Goal: Check status: Check status

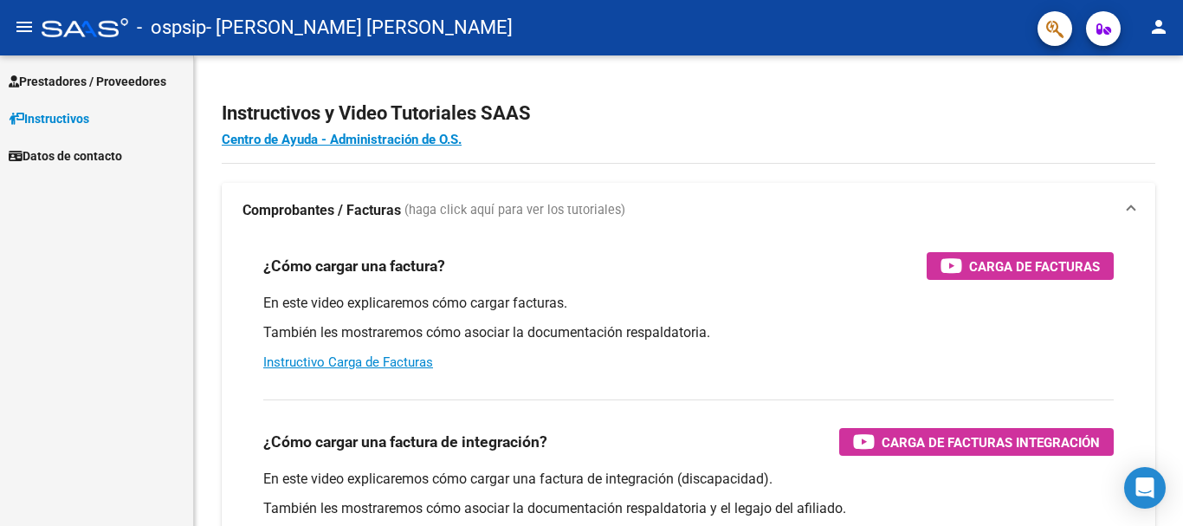
click at [60, 74] on span "Prestadores / Proveedores" at bounding box center [88, 81] width 158 height 19
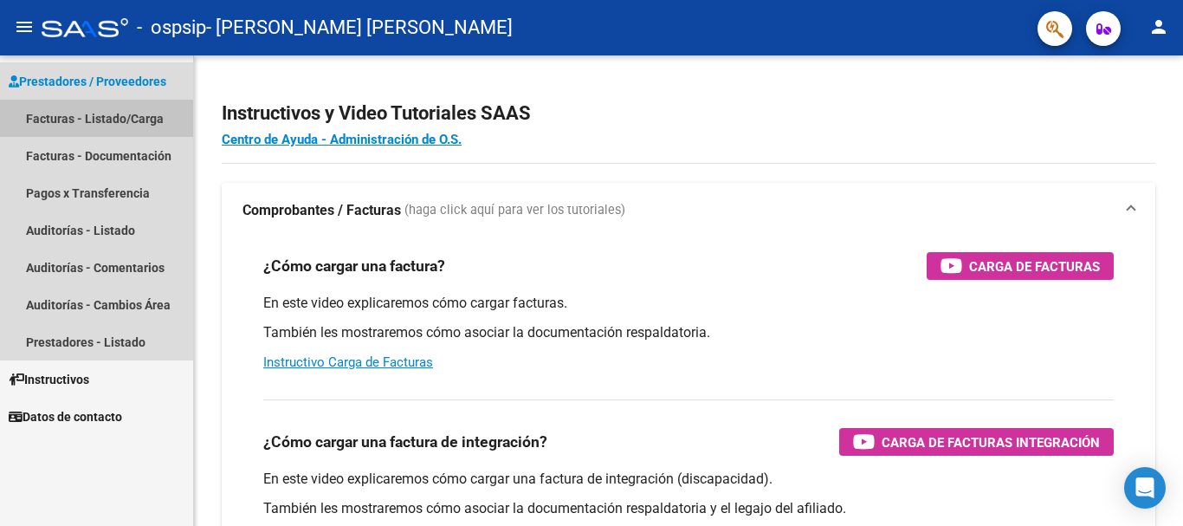
click at [97, 121] on link "Facturas - Listado/Carga" at bounding box center [96, 118] width 193 height 37
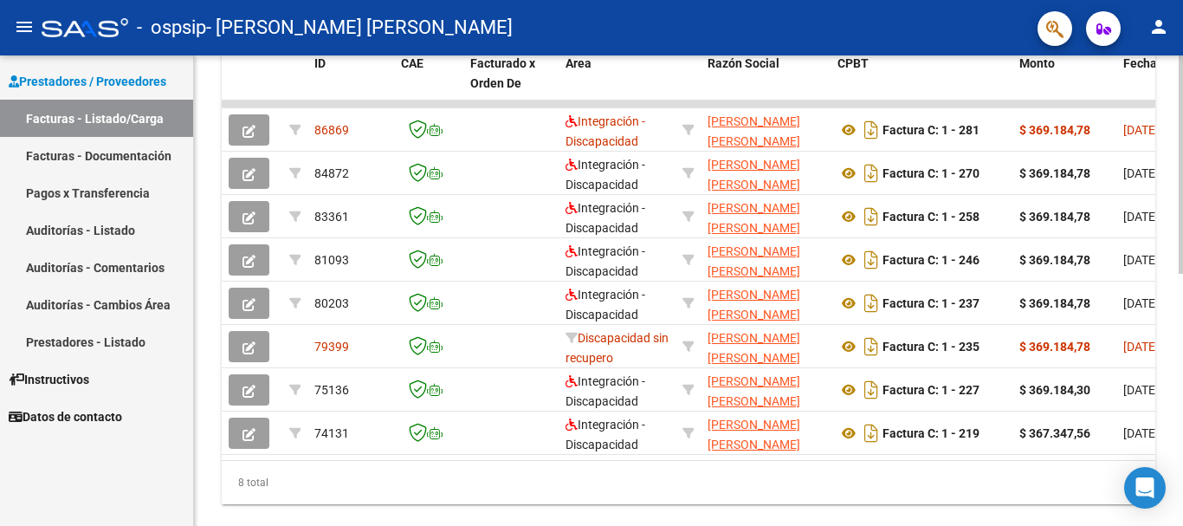
scroll to position [492, 0]
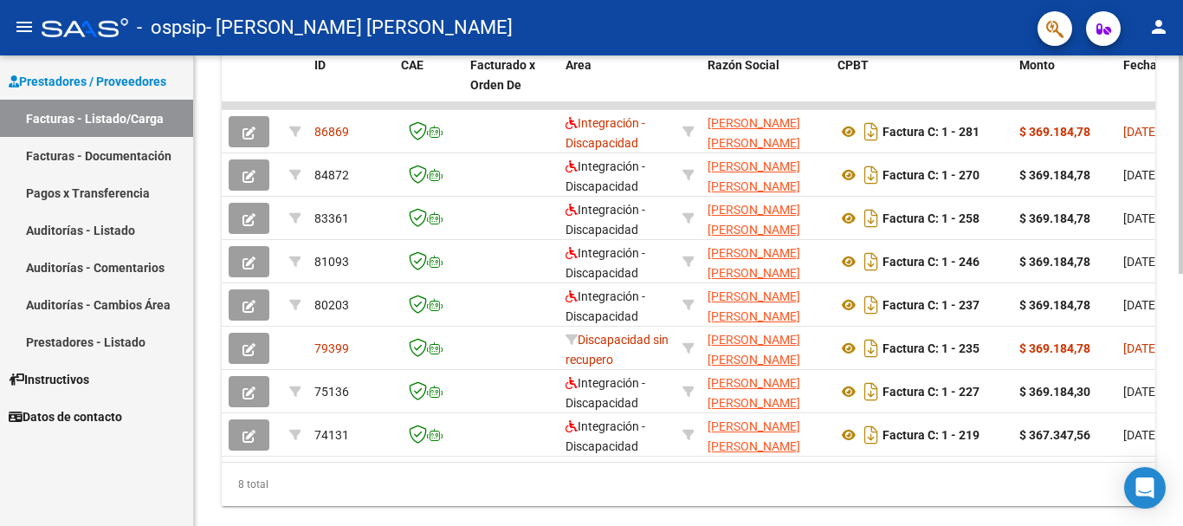
click at [1169, 301] on div at bounding box center [1181, 399] width 4 height 218
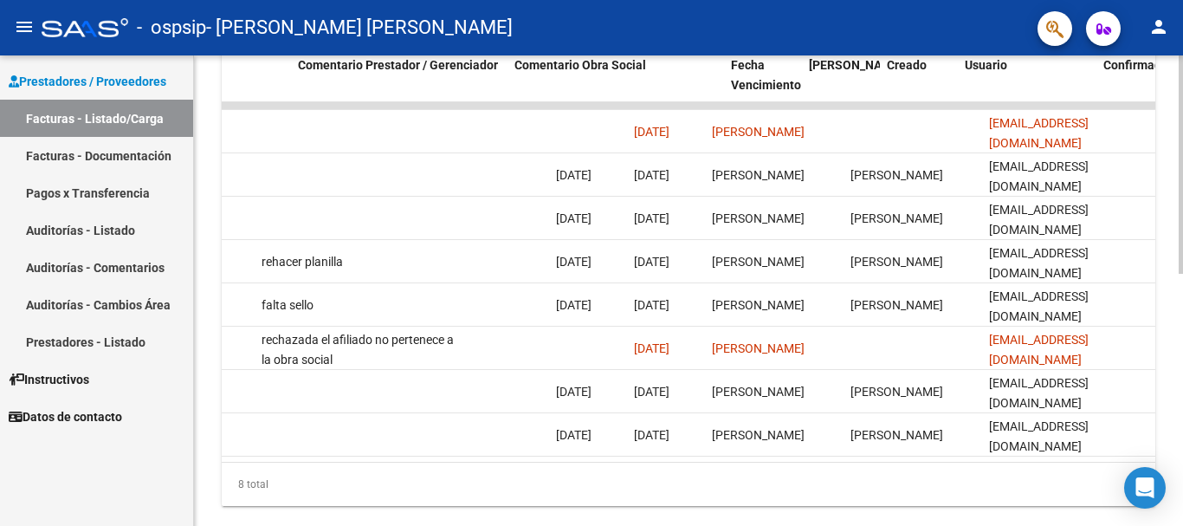
scroll to position [0, 2433]
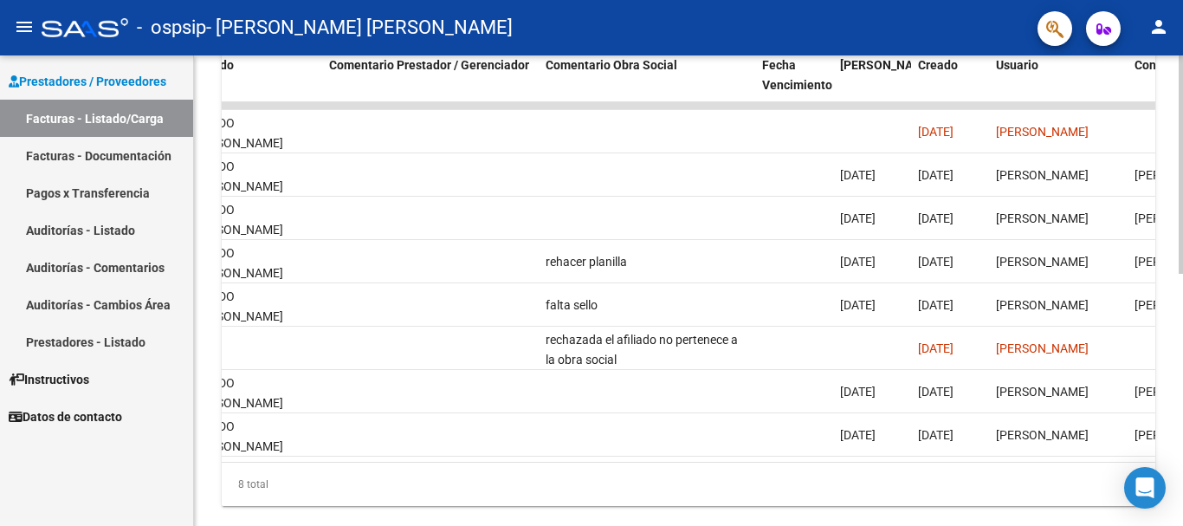
drag, startPoint x: 966, startPoint y: 458, endPoint x: 402, endPoint y: 466, distance: 563.8
click at [402, 462] on datatable-body "86869 Integración - Discapacidad [PERSON_NAME] [PERSON_NAME] 27190669519 Factur…" at bounding box center [689, 281] width 934 height 359
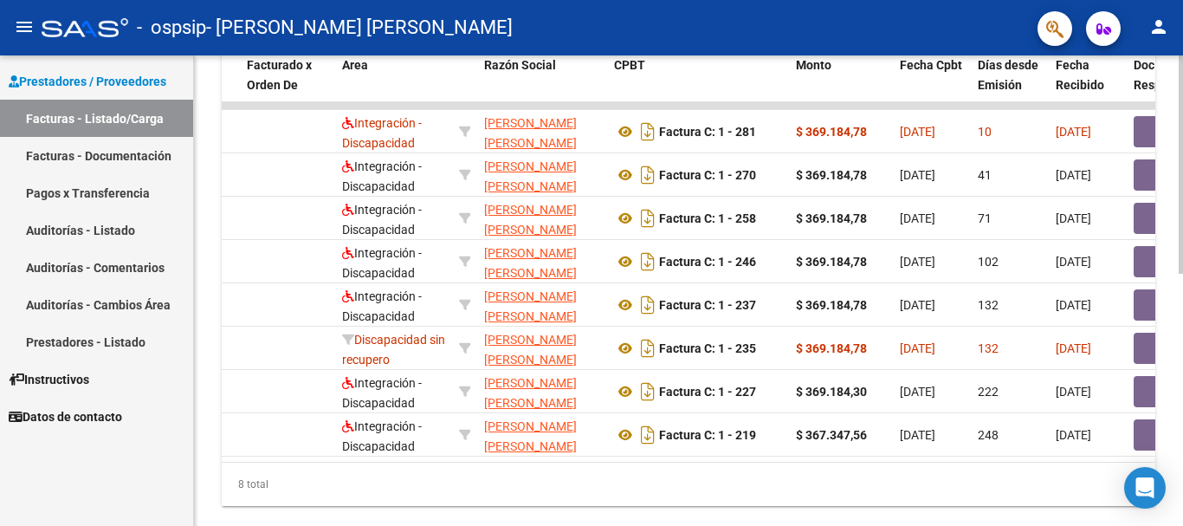
scroll to position [0, 0]
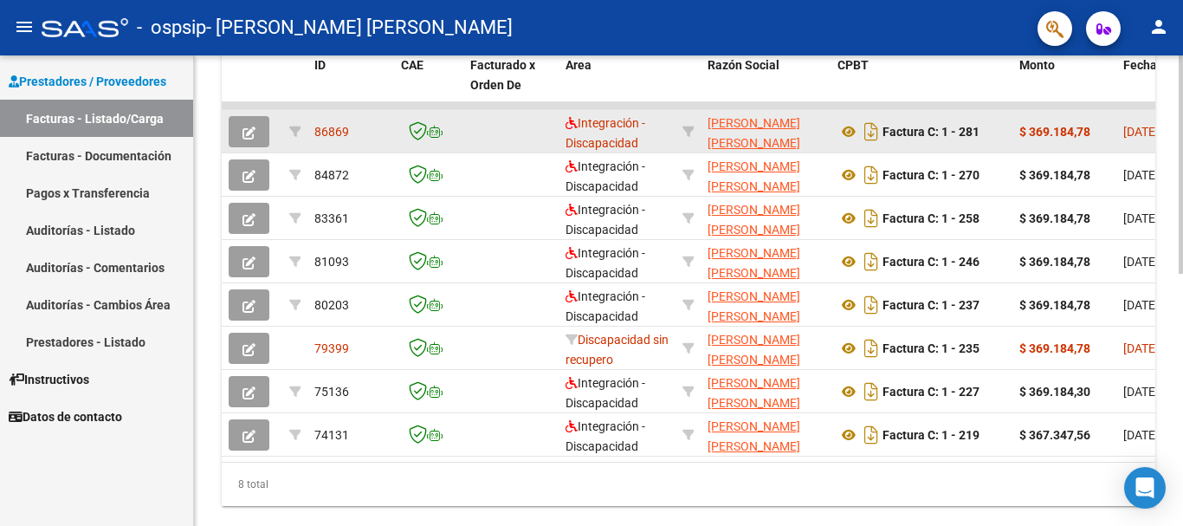
click at [255, 139] on icon "button" at bounding box center [248, 132] width 13 height 13
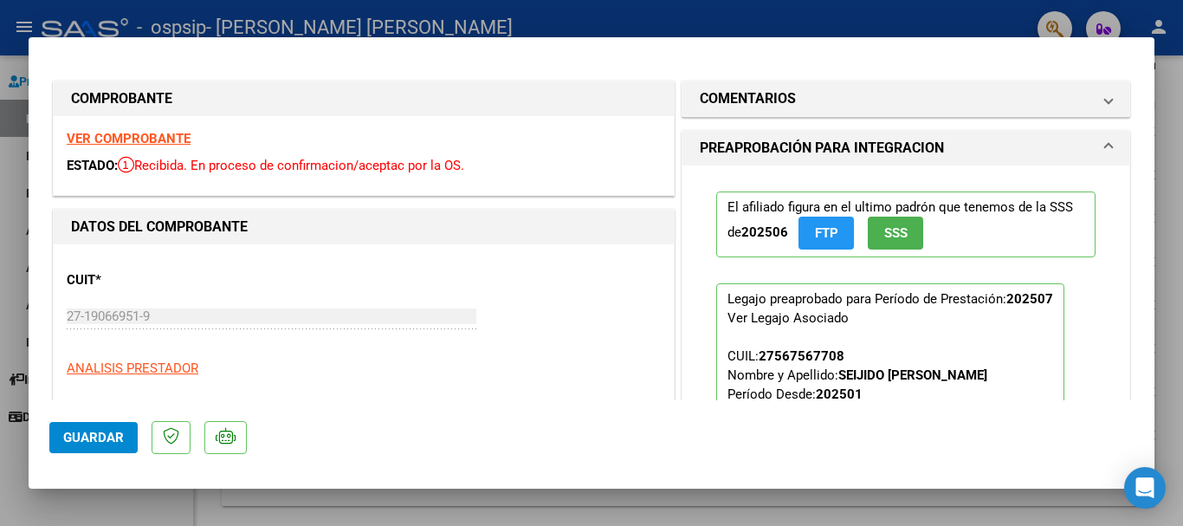
click at [255, 138] on div "VER COMPROBANTE ESTADO: Recibida. En proceso de confirmacion/aceptac por la OS." at bounding box center [364, 155] width 620 height 79
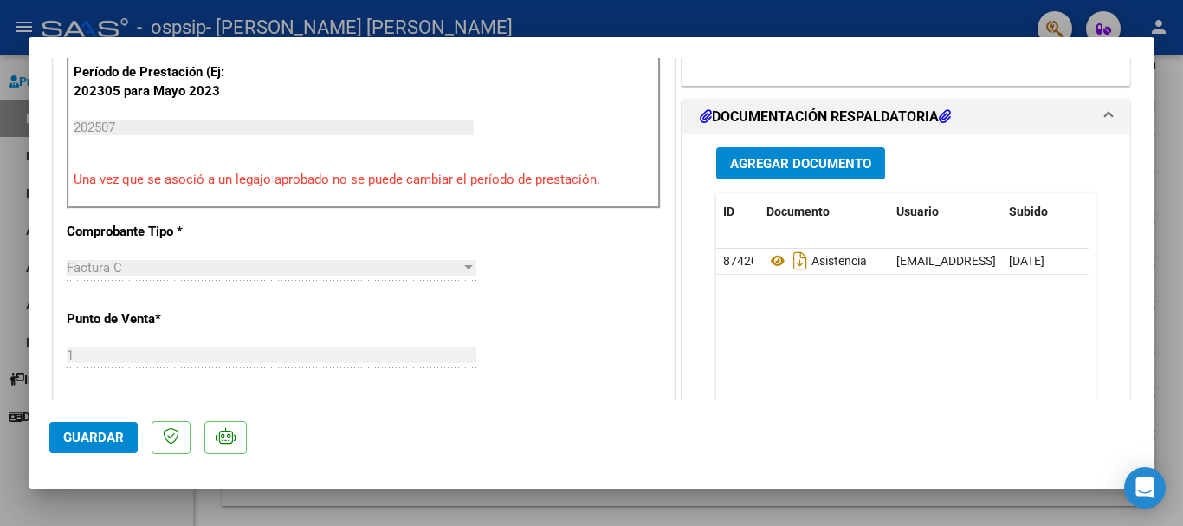
scroll to position [548, 0]
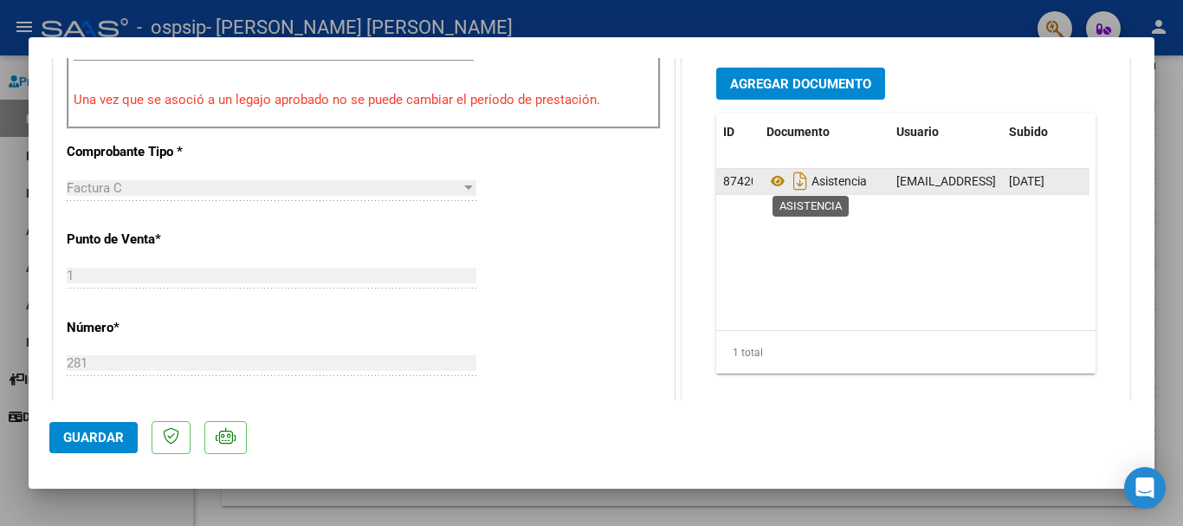
click at [829, 185] on span "Asistencia" at bounding box center [816, 181] width 100 height 14
click at [775, 181] on icon at bounding box center [777, 181] width 23 height 21
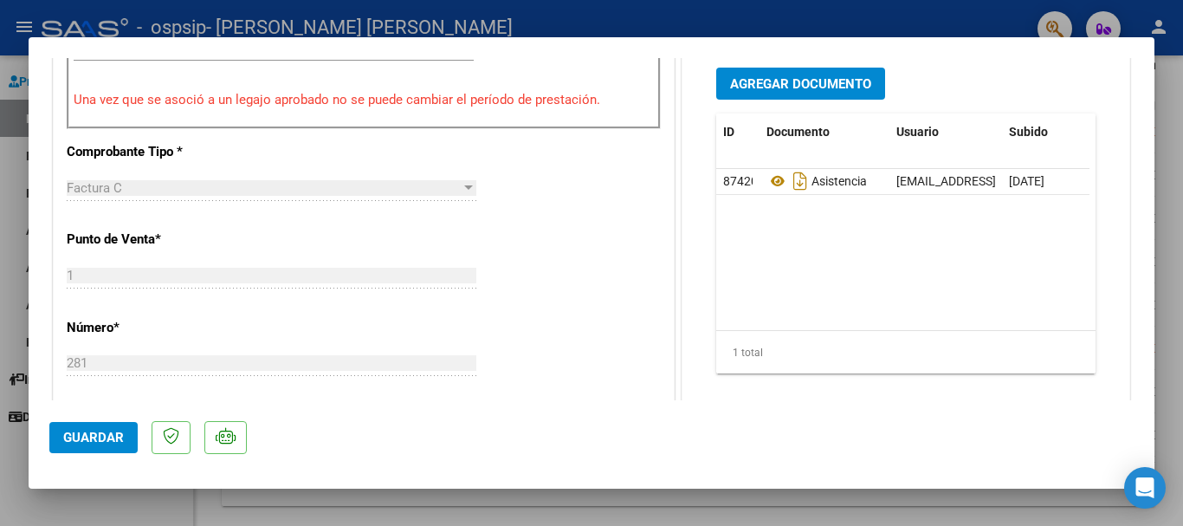
drag, startPoint x: 100, startPoint y: 438, endPoint x: 65, endPoint y: 449, distance: 36.4
click at [65, 449] on button "Guardar" at bounding box center [93, 437] width 88 height 31
click at [92, 430] on span "Guardar" at bounding box center [93, 438] width 61 height 16
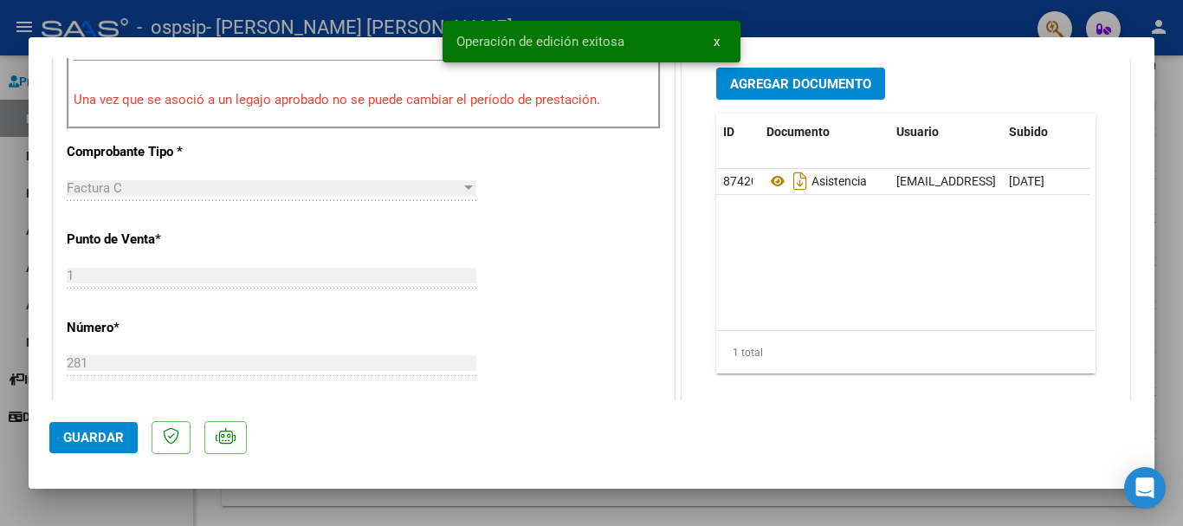
click at [87, 507] on div at bounding box center [591, 263] width 1183 height 526
type input "$ 0,00"
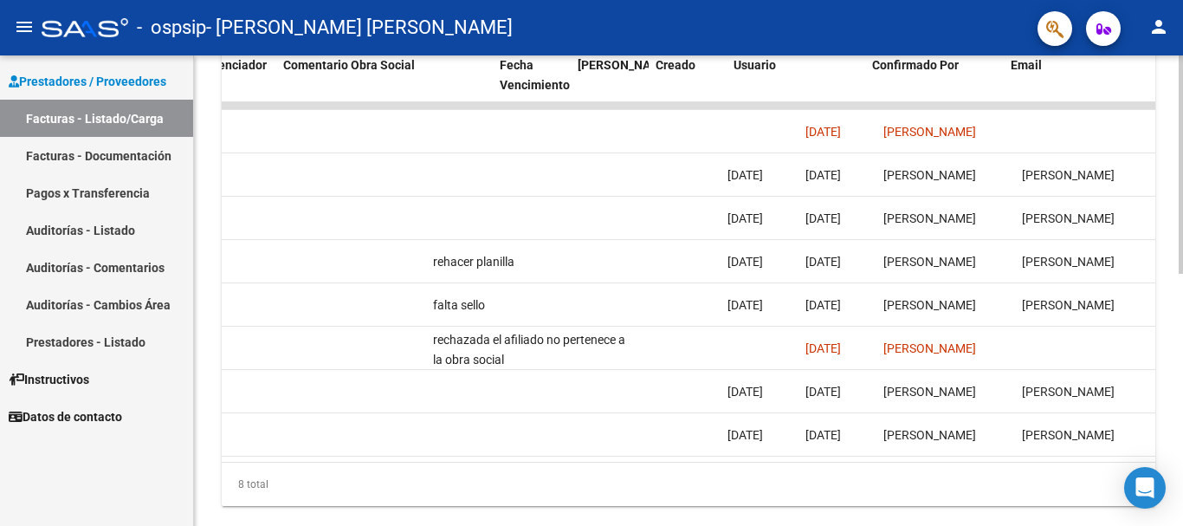
scroll to position [0, 2717]
